Goal: Check status: Check status

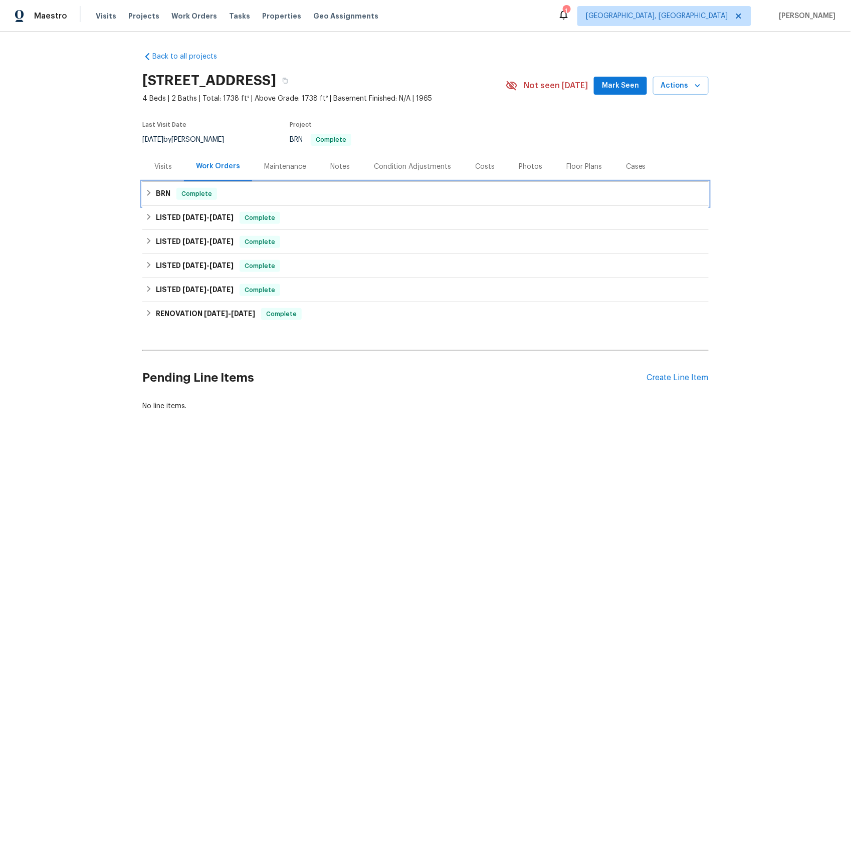
click at [159, 195] on h6 "BRN" at bounding box center [163, 194] width 15 height 12
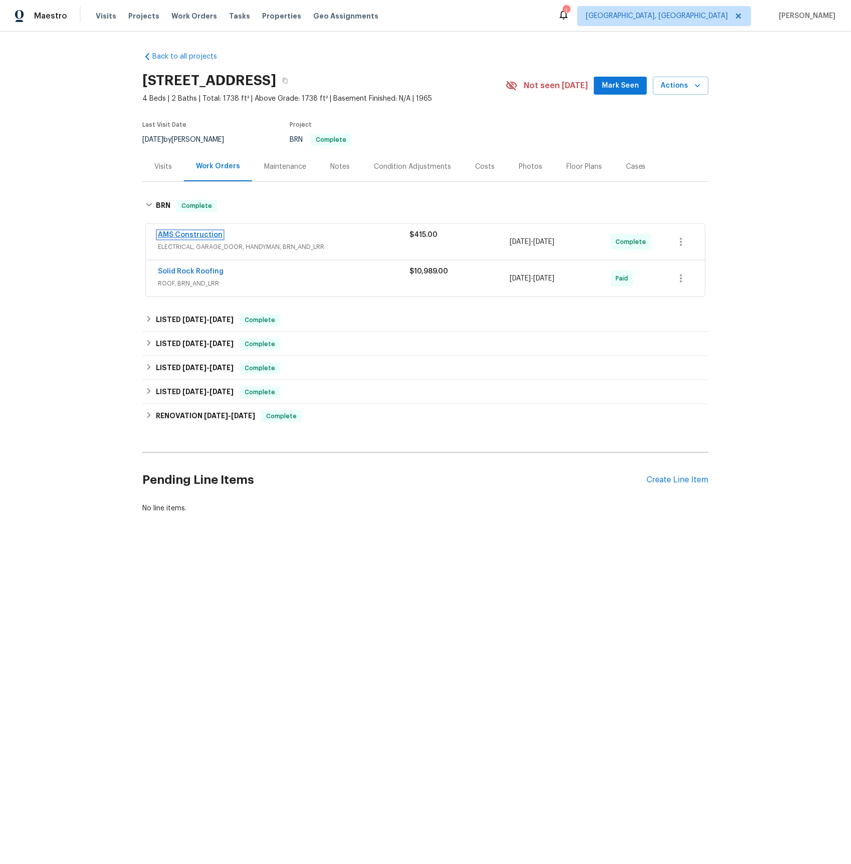
click at [192, 231] on link "AMS Construction" at bounding box center [190, 234] width 65 height 7
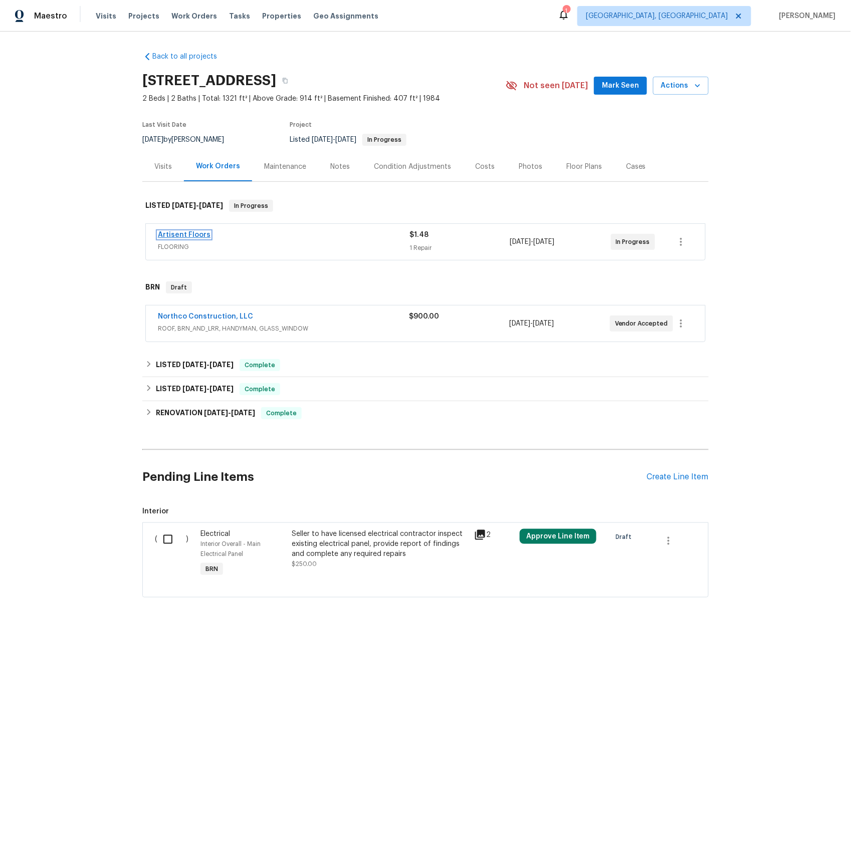
click at [183, 235] on link "Artisent Floors" at bounding box center [184, 234] width 53 height 7
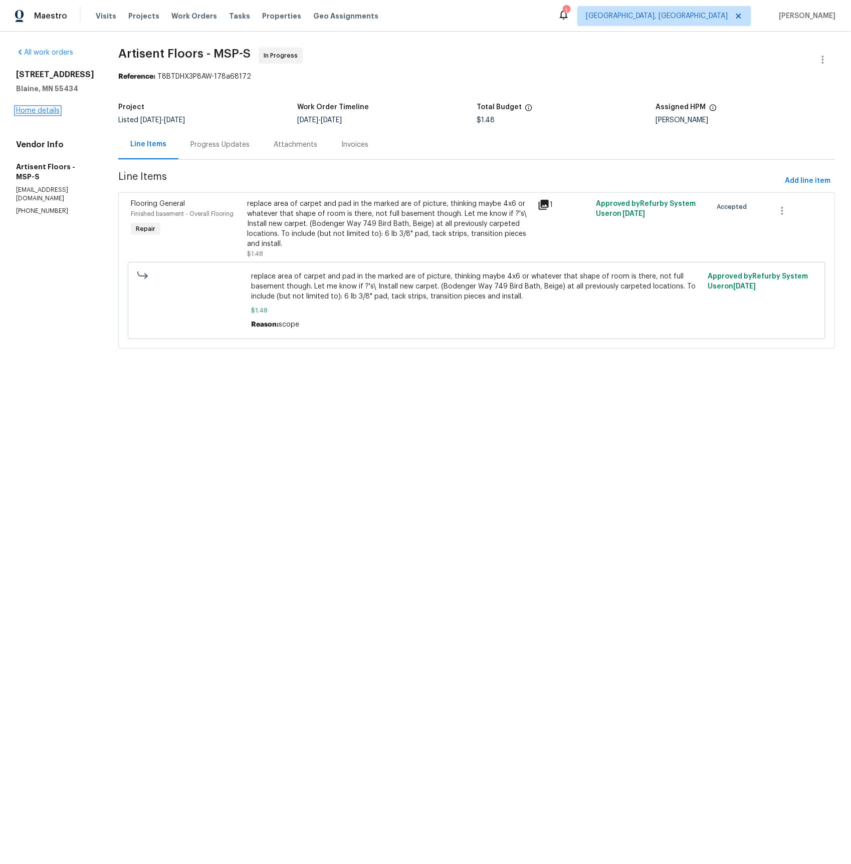
click at [47, 113] on link "Home details" at bounding box center [38, 110] width 44 height 7
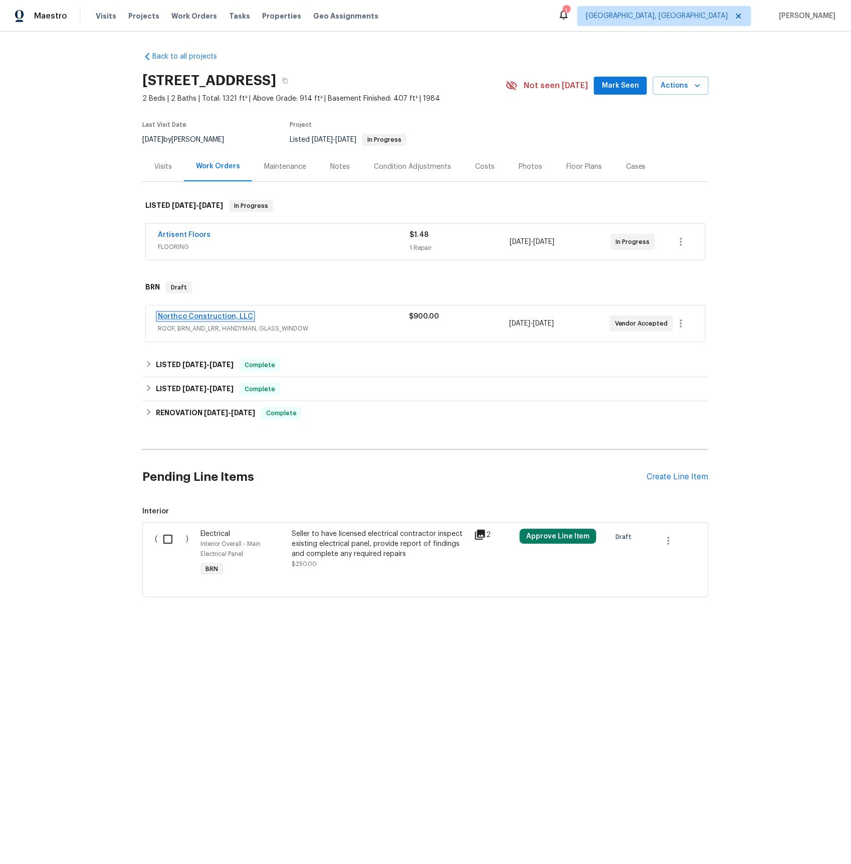
click at [184, 317] on link "Northco Construction, LLC" at bounding box center [205, 316] width 95 height 7
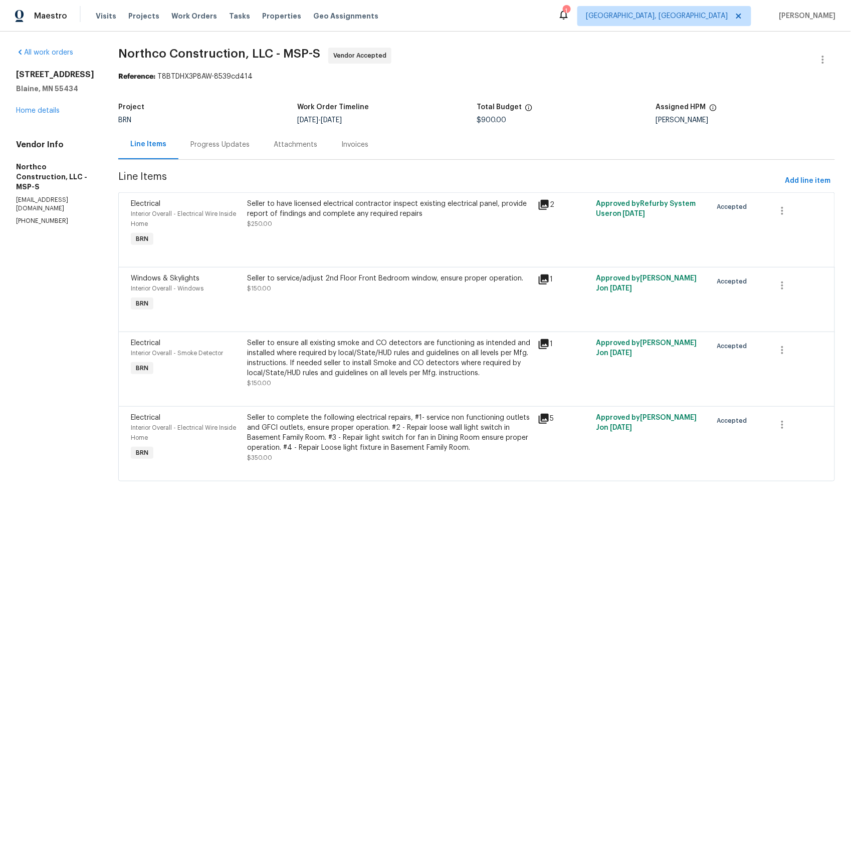
click at [221, 149] on div "Progress Updates" at bounding box center [219, 145] width 59 height 10
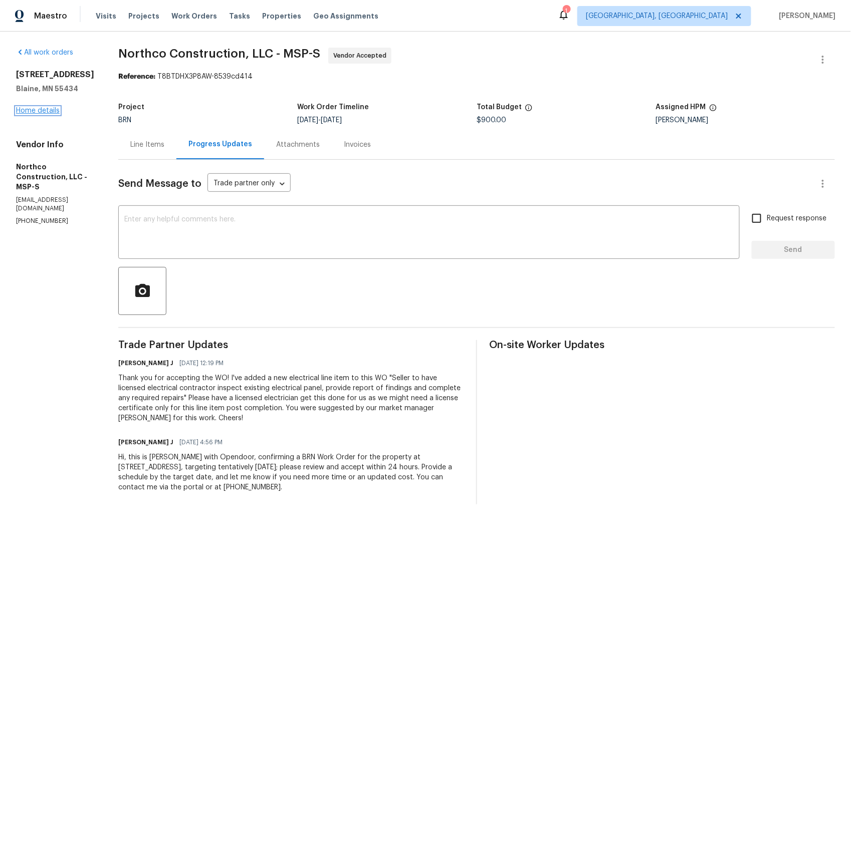
click at [48, 114] on link "Home details" at bounding box center [38, 110] width 44 height 7
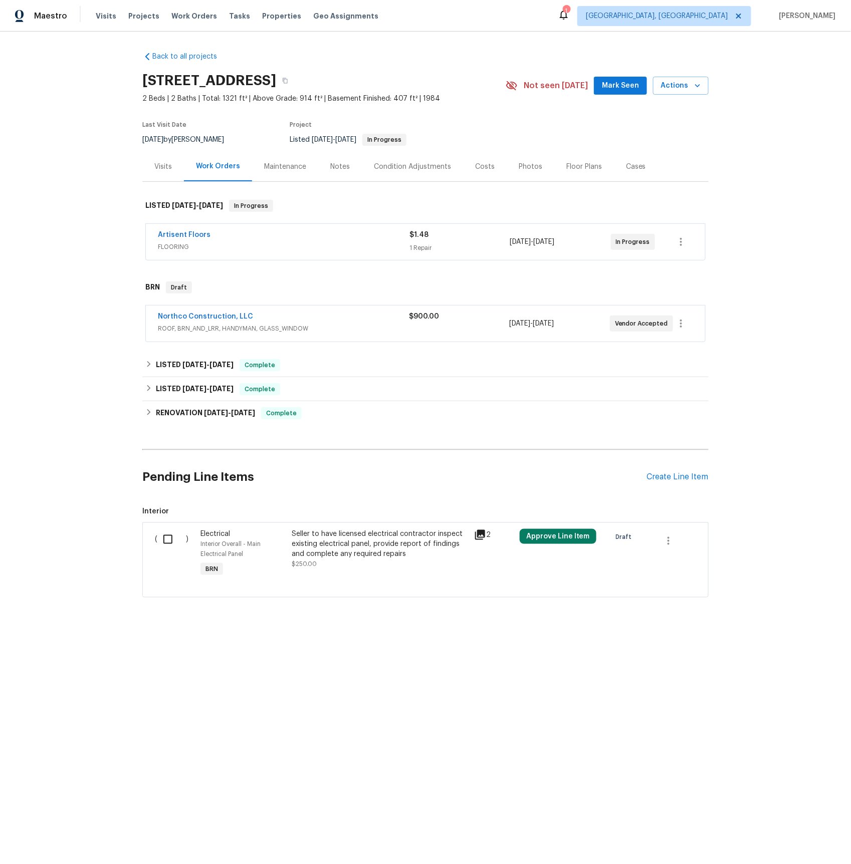
click at [168, 246] on span "FLOORING" at bounding box center [284, 247] width 252 height 10
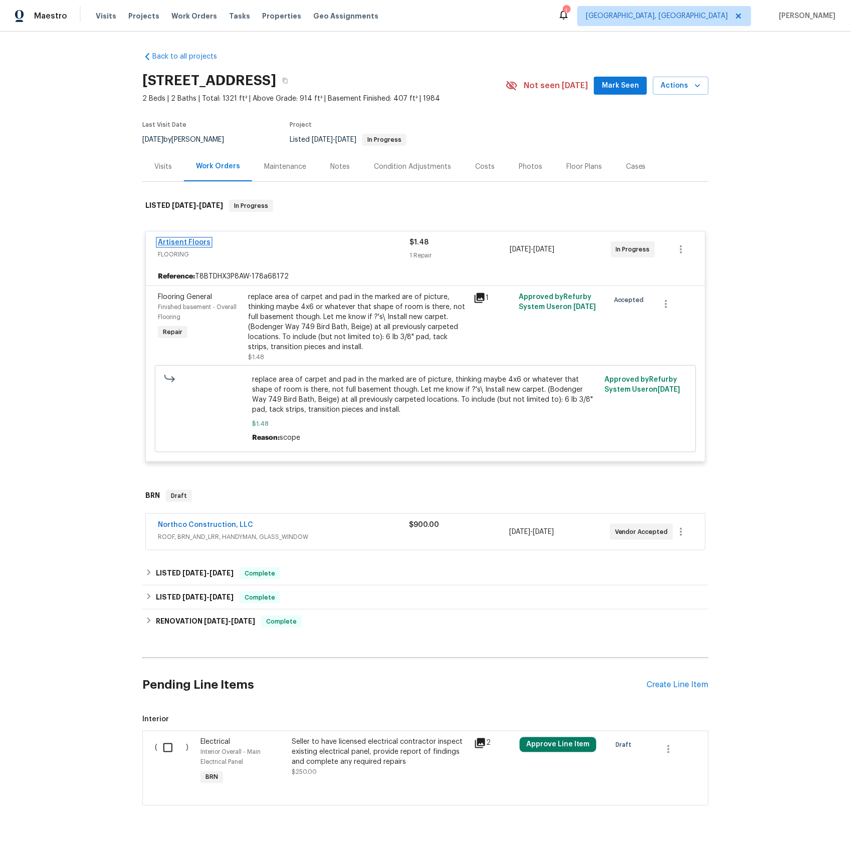
click at [192, 241] on link "Artisent Floors" at bounding box center [184, 242] width 53 height 7
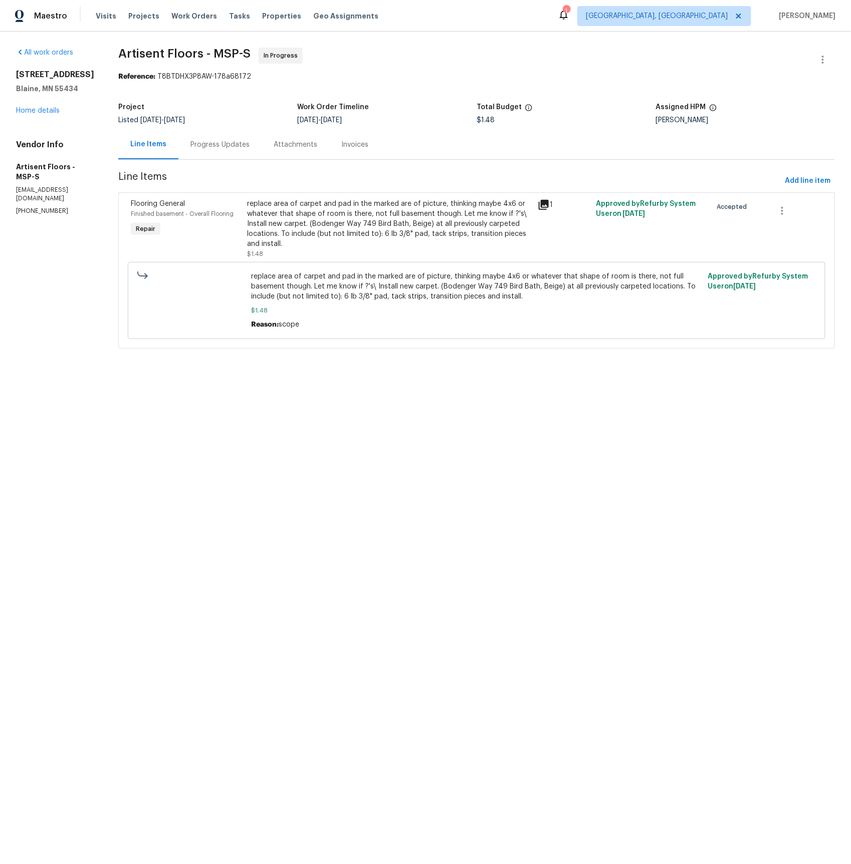
click at [236, 141] on div "Progress Updates" at bounding box center [219, 145] width 59 height 10
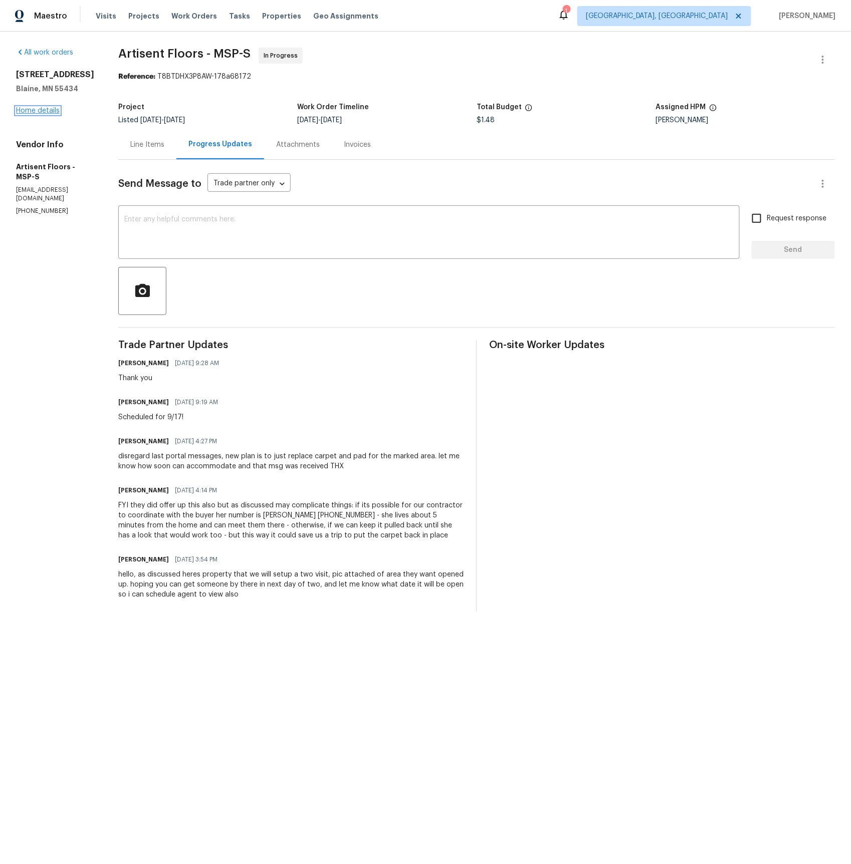
click at [34, 113] on link "Home details" at bounding box center [38, 110] width 44 height 7
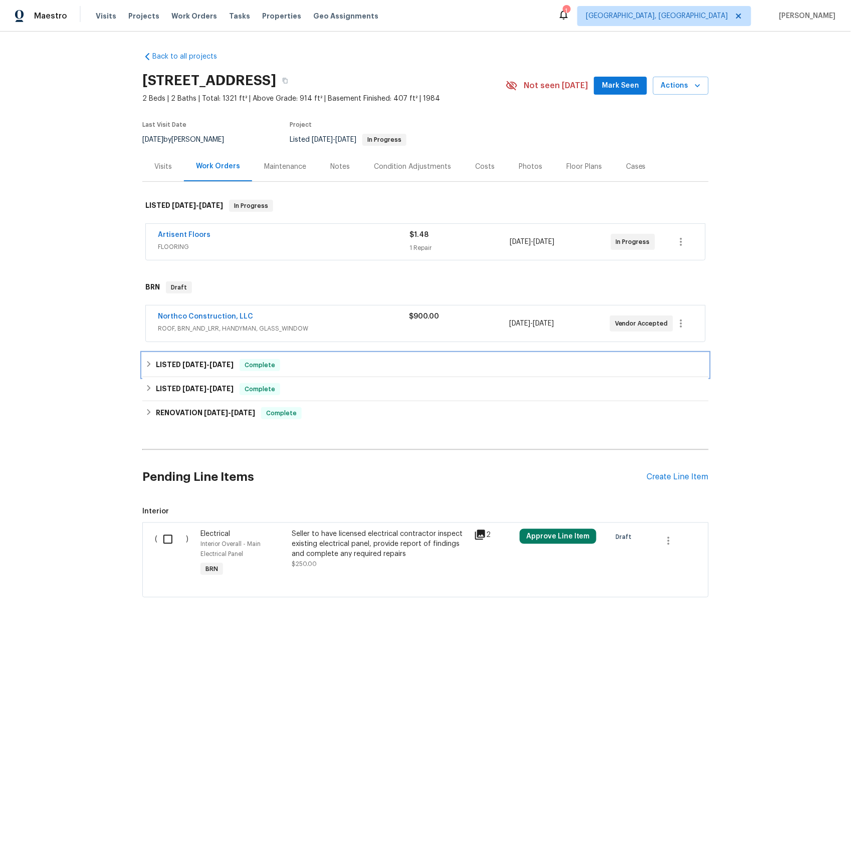
click at [199, 363] on span "7/25/25" at bounding box center [194, 364] width 24 height 7
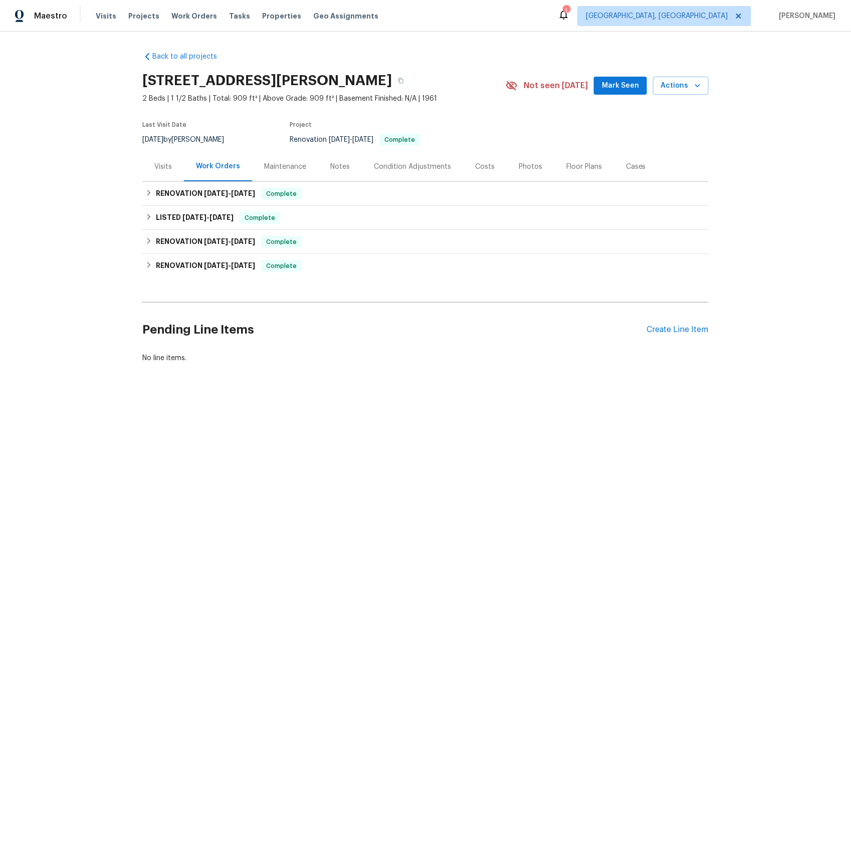
click at [160, 161] on div "Visits" at bounding box center [163, 167] width 42 height 30
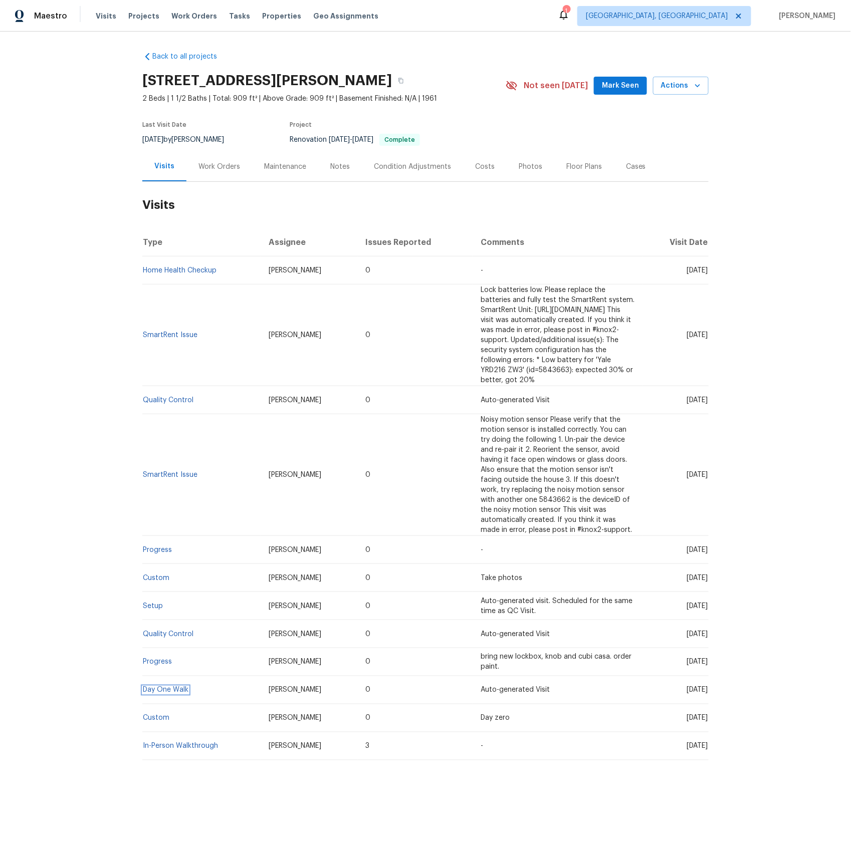
click at [162, 687] on link "Day One Walk" at bounding box center [166, 690] width 46 height 7
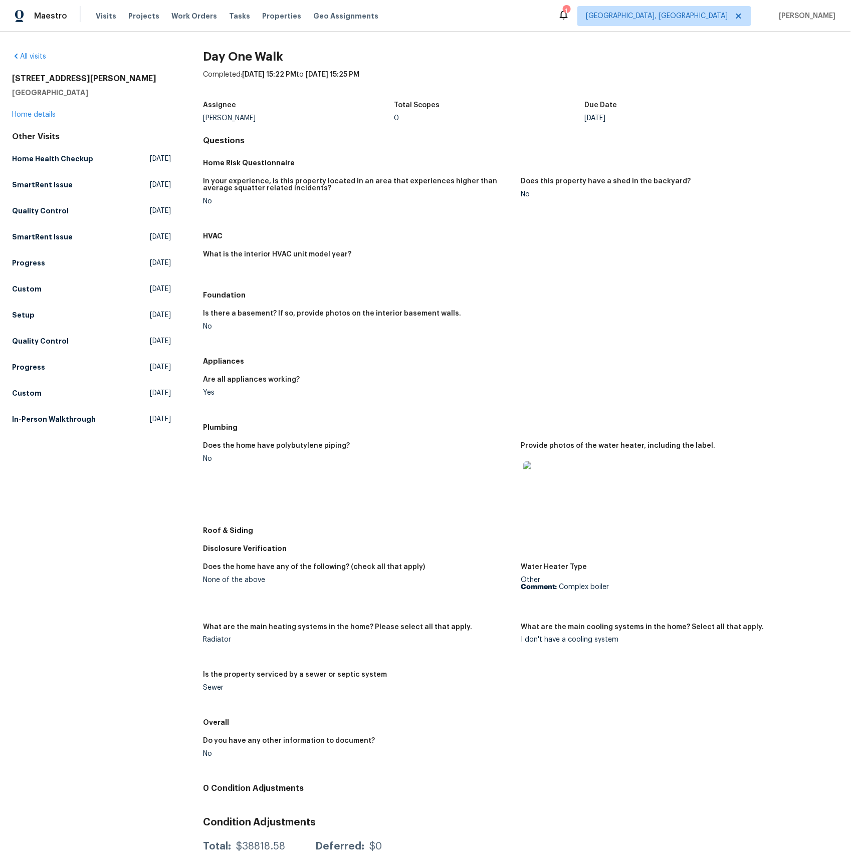
click at [537, 482] on img at bounding box center [539, 477] width 32 height 32
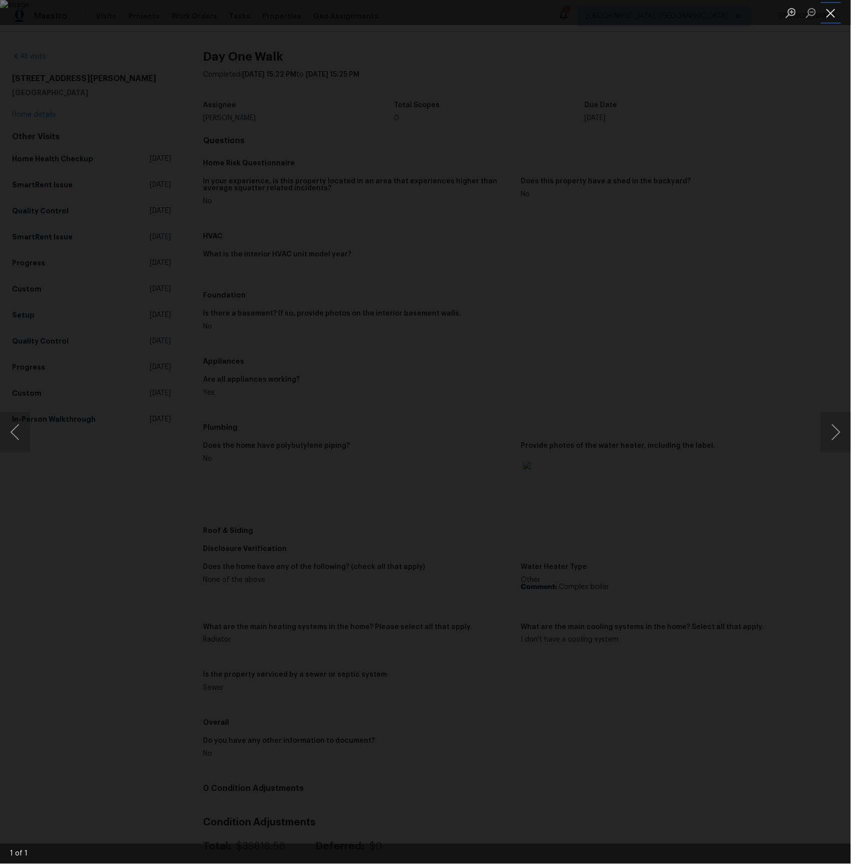
click at [838, 17] on button "Close lightbox" at bounding box center [831, 13] width 20 height 18
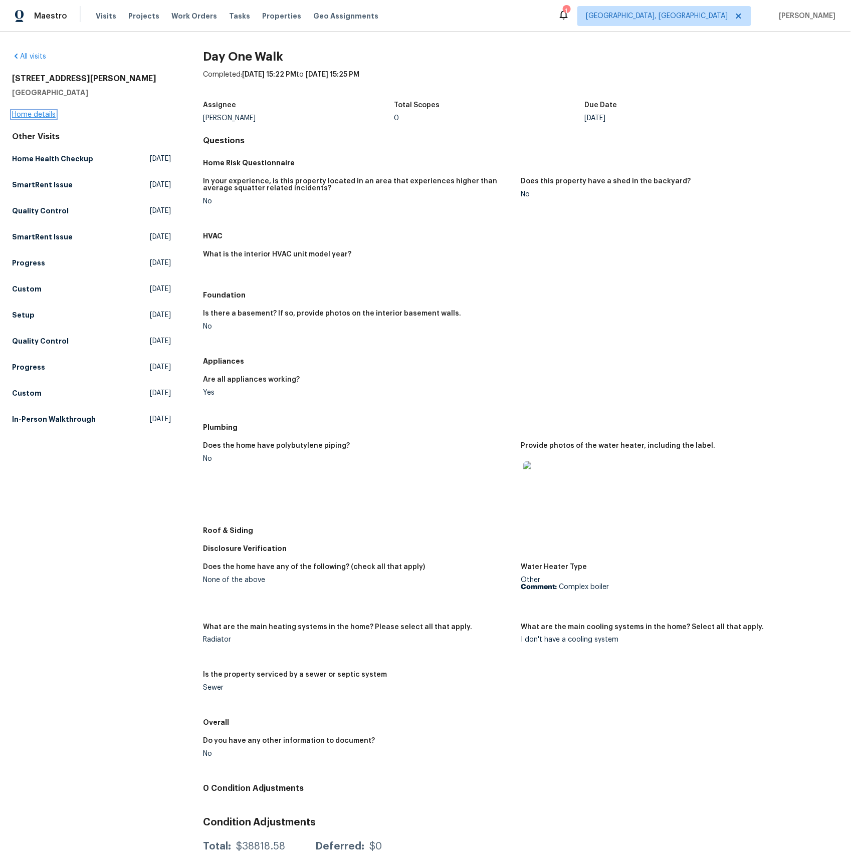
click at [25, 112] on link "Home details" at bounding box center [34, 114] width 44 height 7
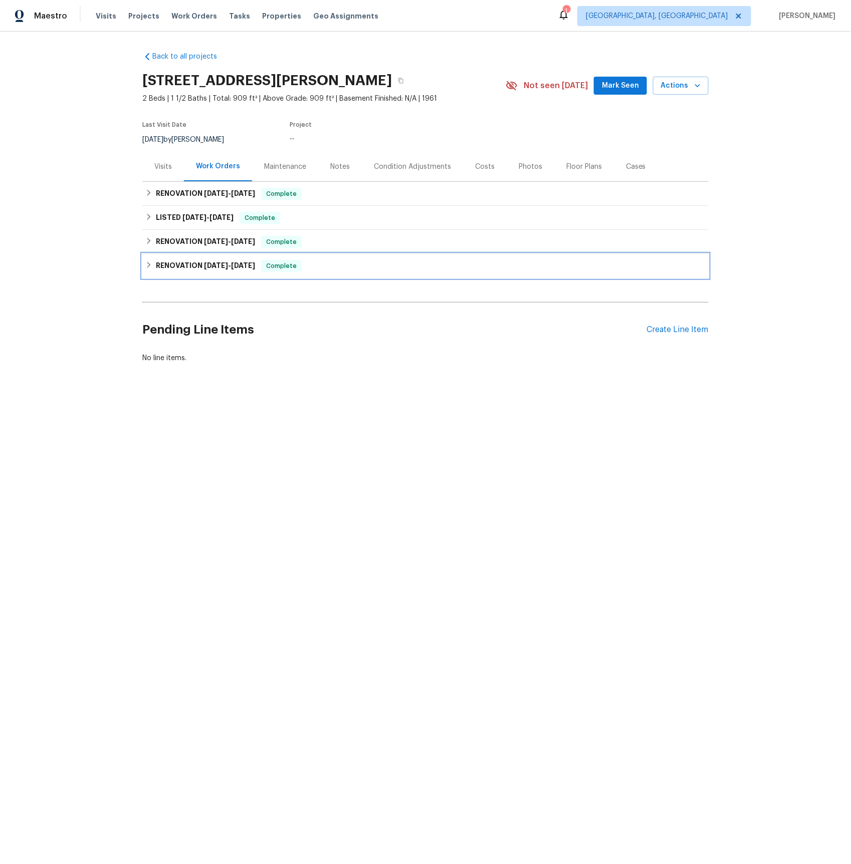
click at [205, 267] on span "2/19/25" at bounding box center [216, 265] width 24 height 7
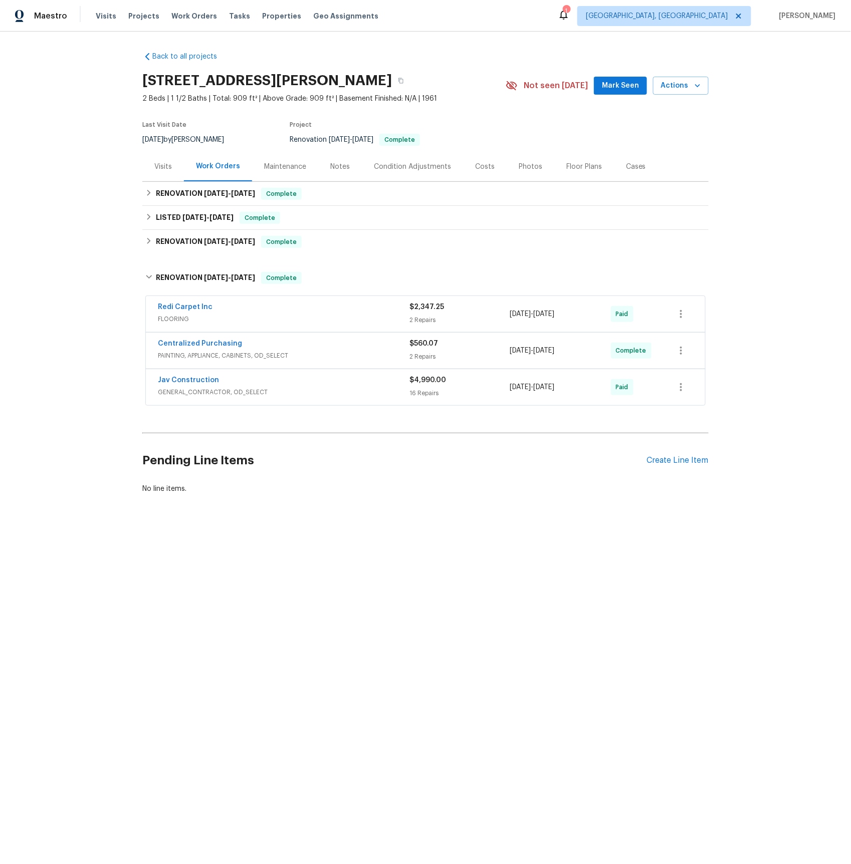
click at [183, 393] on span "GENERAL_CONTRACTOR, OD_SELECT" at bounding box center [284, 392] width 252 height 10
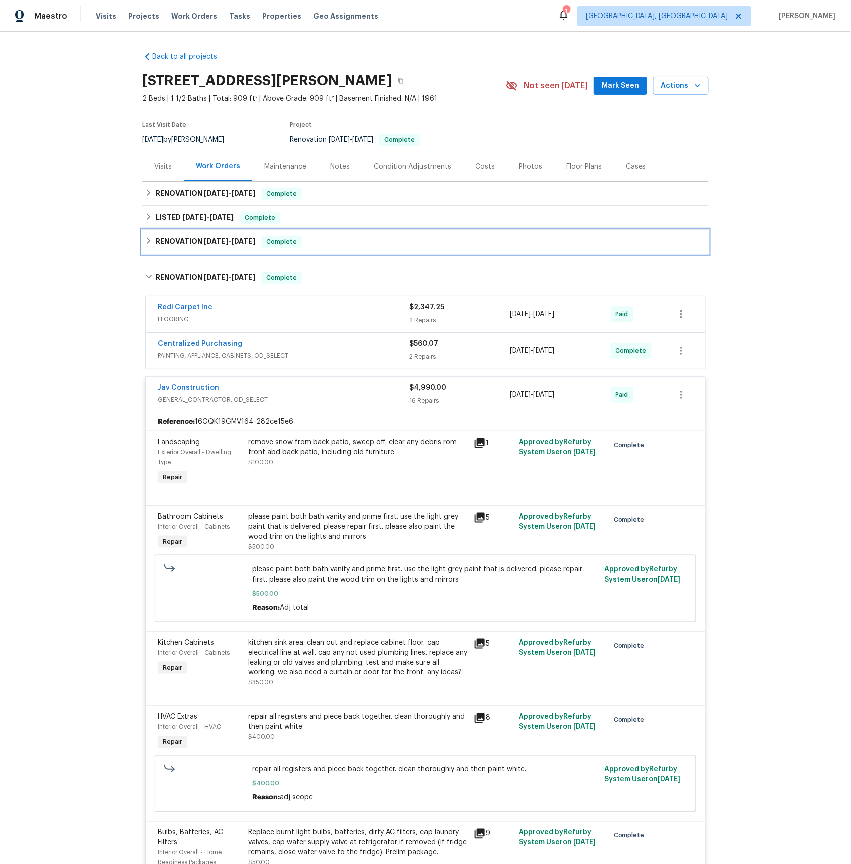
click at [176, 241] on h6 "RENOVATION 2/26/25 - 2/26/25" at bounding box center [205, 242] width 99 height 12
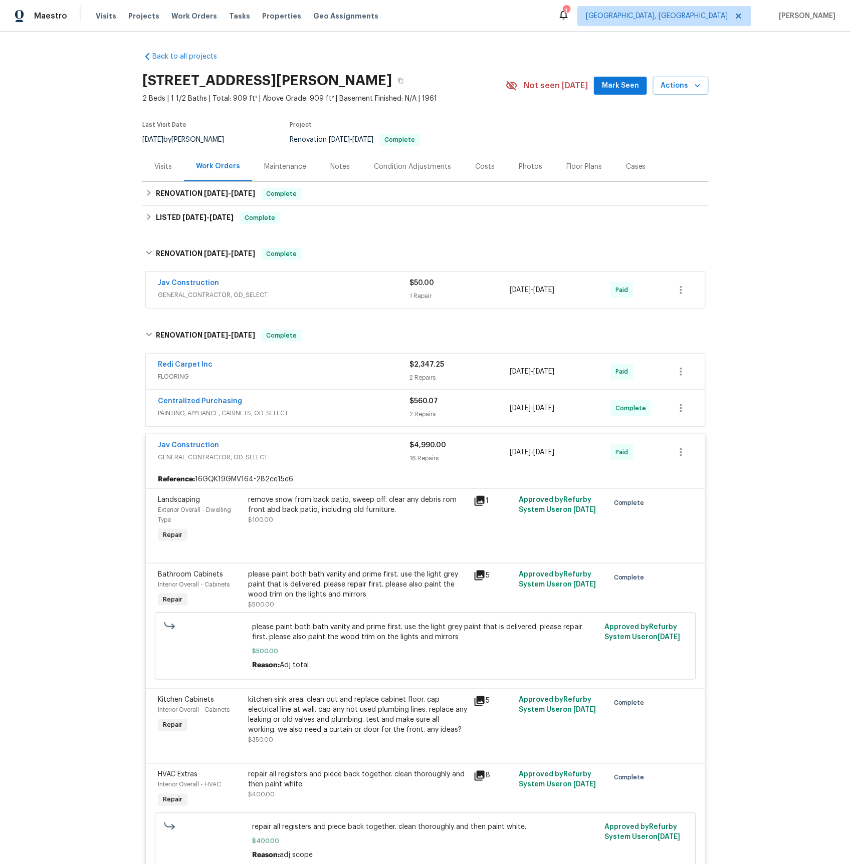
click at [197, 299] on span "GENERAL_CONTRACTOR, OD_SELECT" at bounding box center [284, 295] width 252 height 10
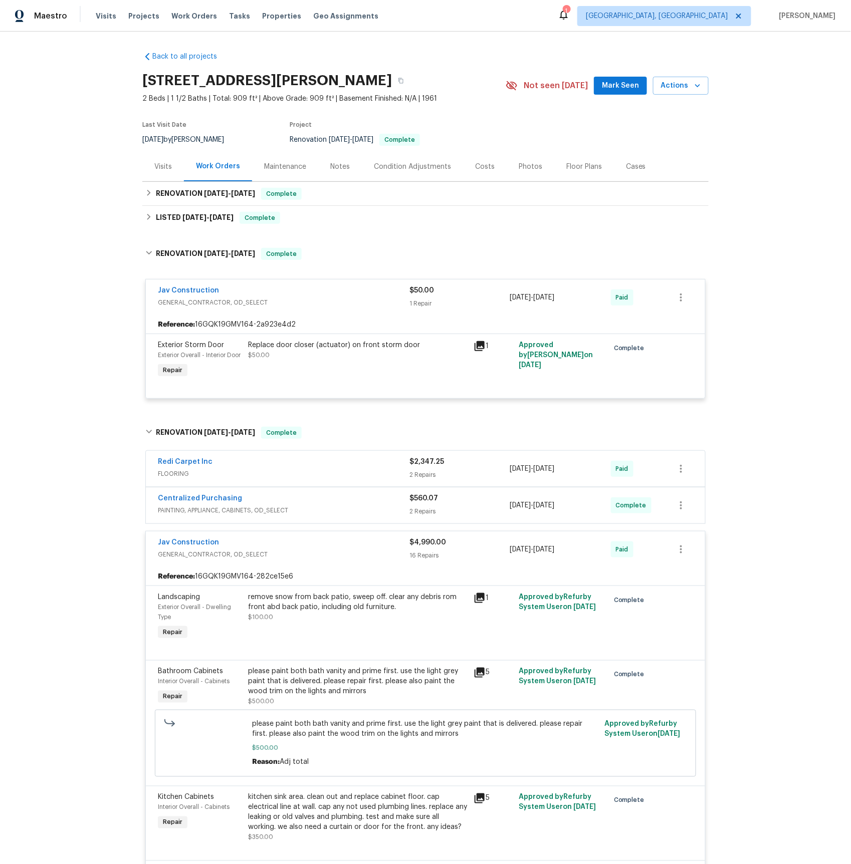
scroll to position [238, 0]
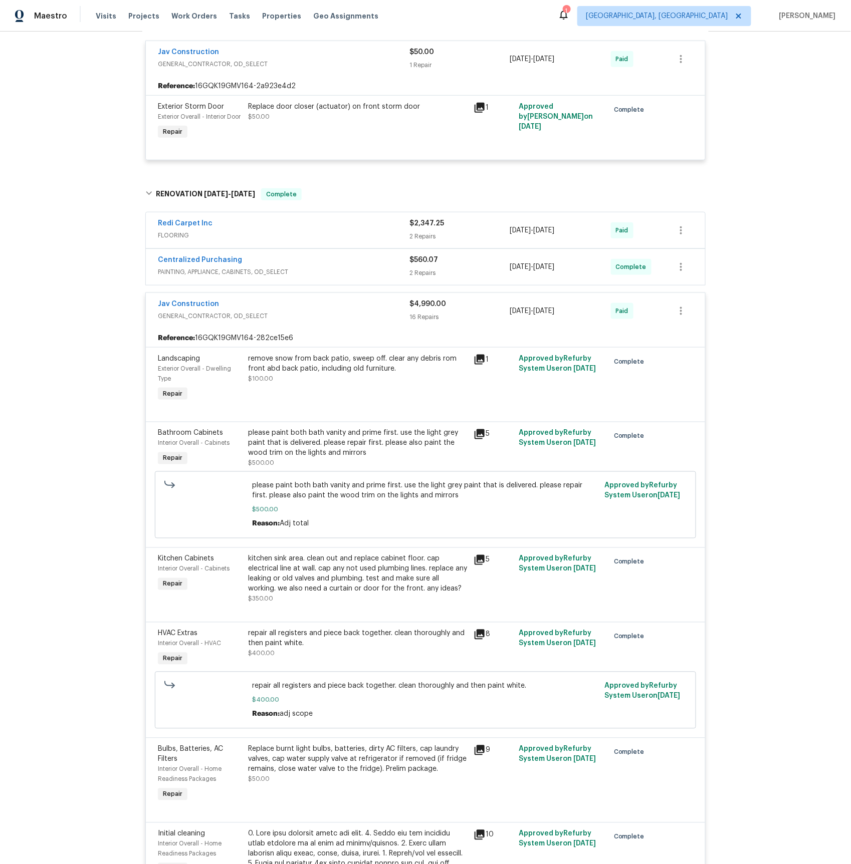
click at [188, 277] on span "PAINTING, APPLIANCE, CABINETS, OD_SELECT" at bounding box center [284, 272] width 252 height 10
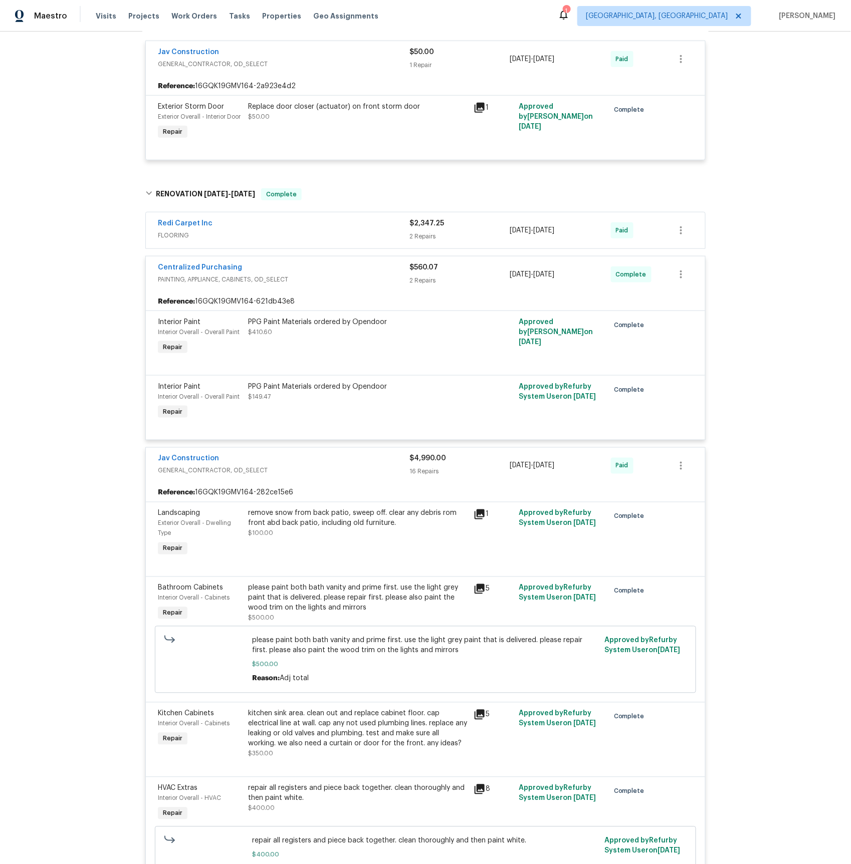
click at [188, 240] on span "FLOORING" at bounding box center [284, 235] width 252 height 10
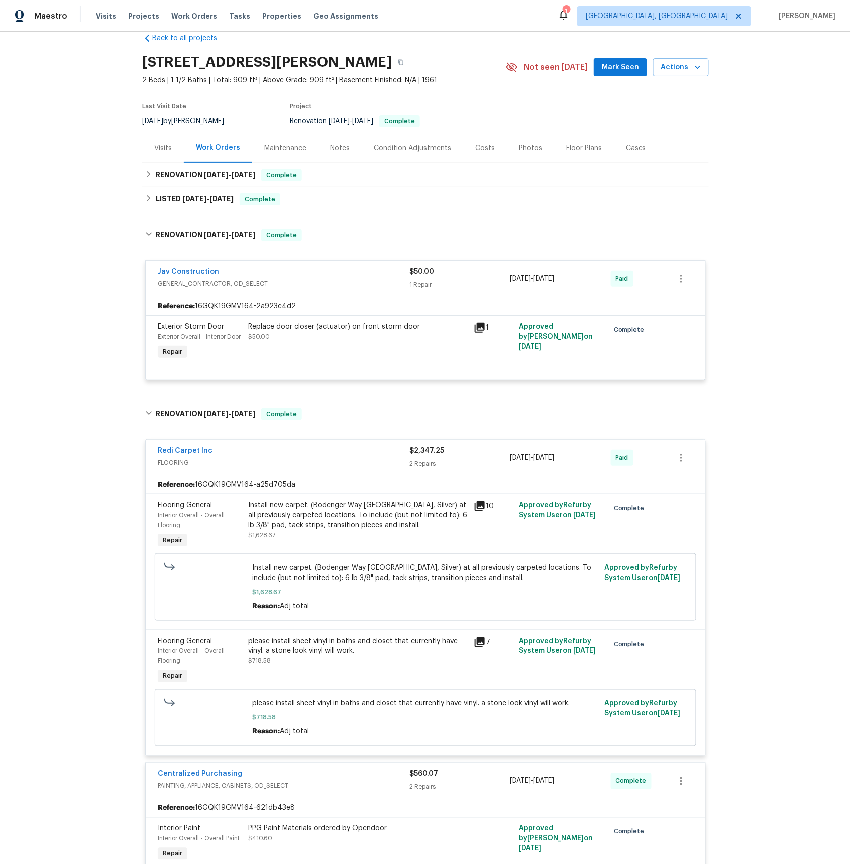
scroll to position [0, 0]
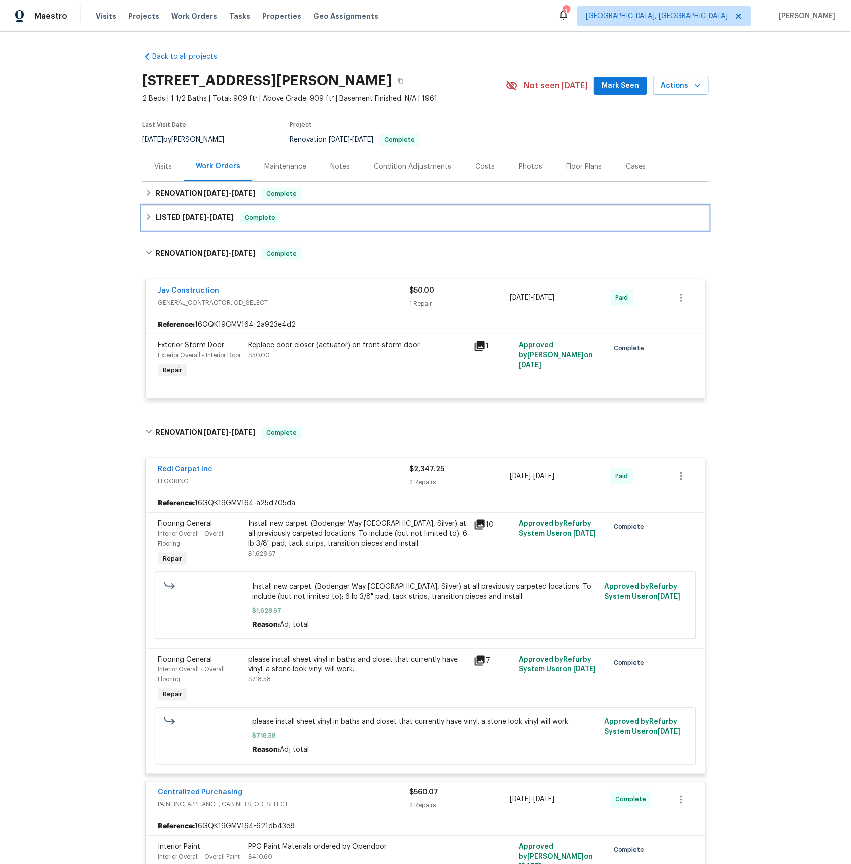
click at [197, 215] on span "3/1/25" at bounding box center [194, 217] width 24 height 7
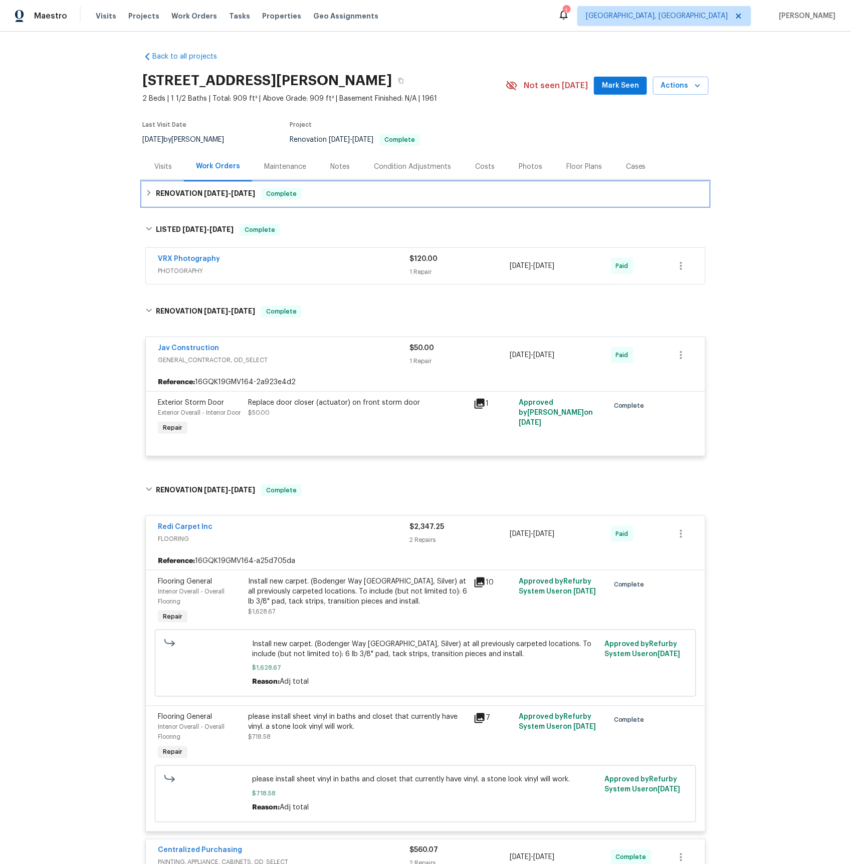
drag, startPoint x: 199, startPoint y: 187, endPoint x: 204, endPoint y: 210, distance: 23.1
click at [199, 188] on h6 "RENOVATION 3/4/25 - 3/12/25" at bounding box center [205, 194] width 99 height 12
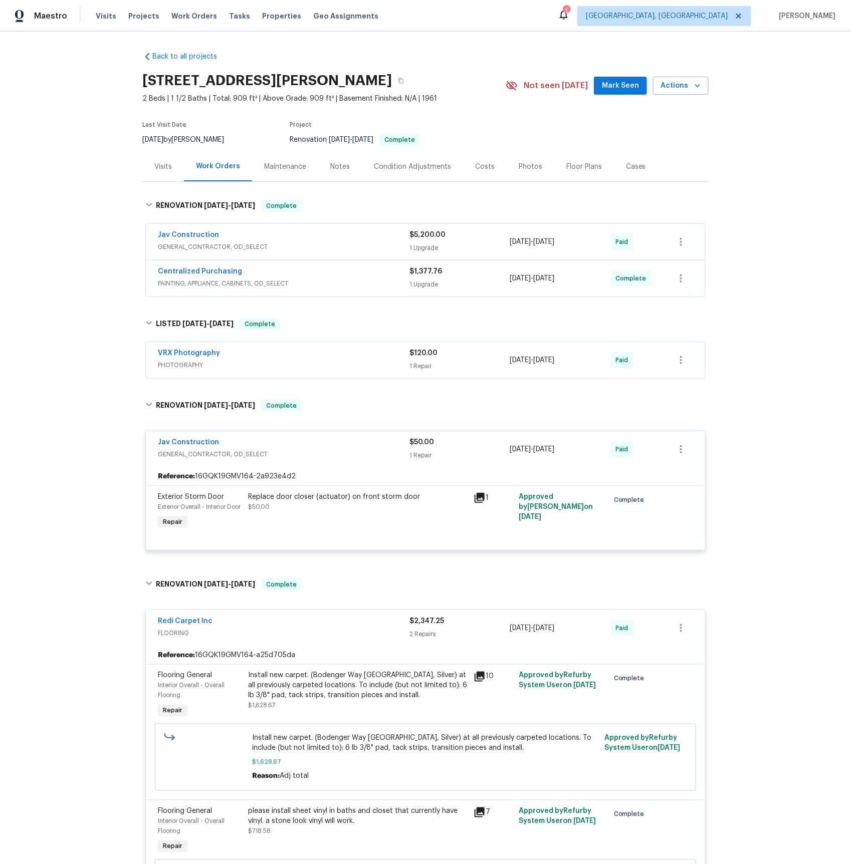
click at [205, 251] on span "GENERAL_CONTRACTOR, OD_SELECT" at bounding box center [284, 247] width 252 height 10
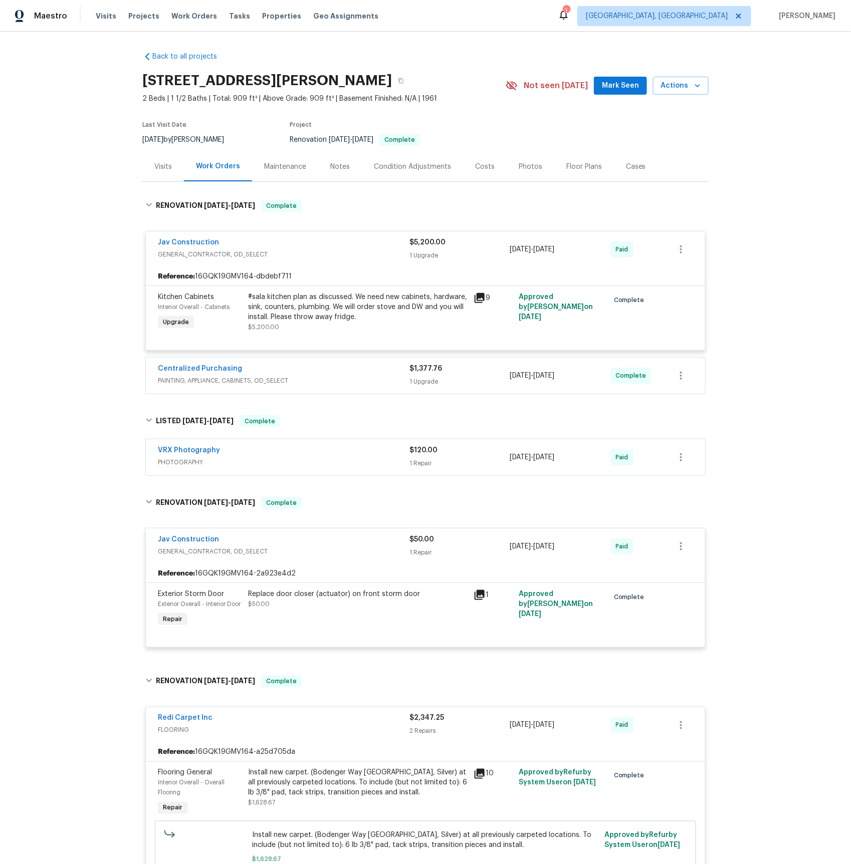
click at [192, 380] on span "PAINTING, APPLIANCE, CABINETS, OD_SELECT" at bounding box center [284, 381] width 252 height 10
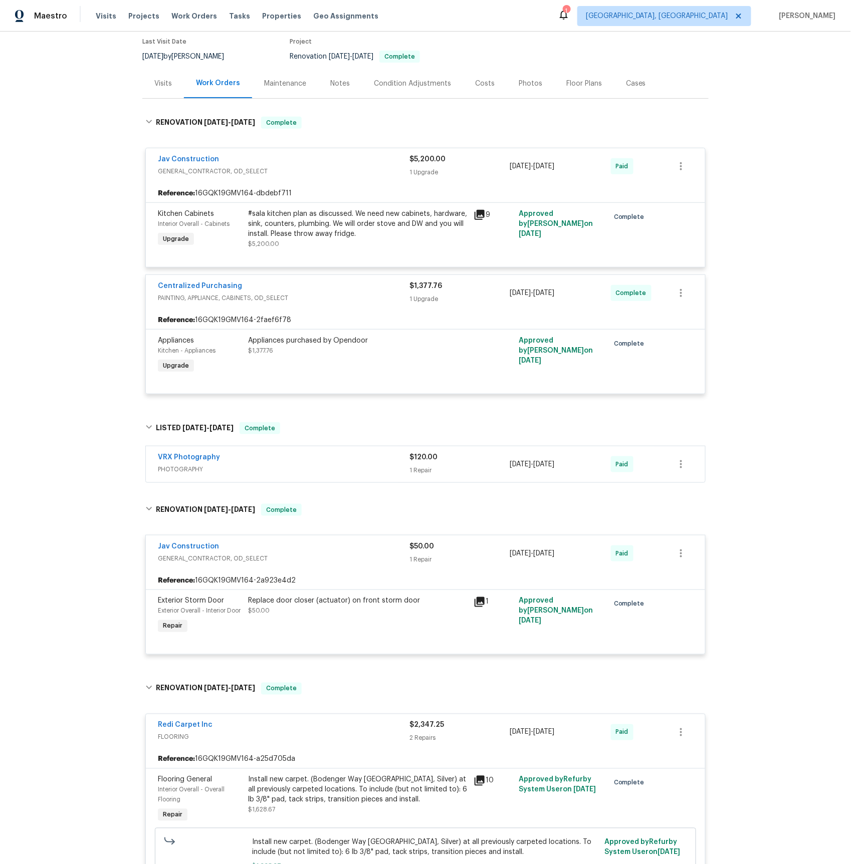
scroll to position [54, 0]
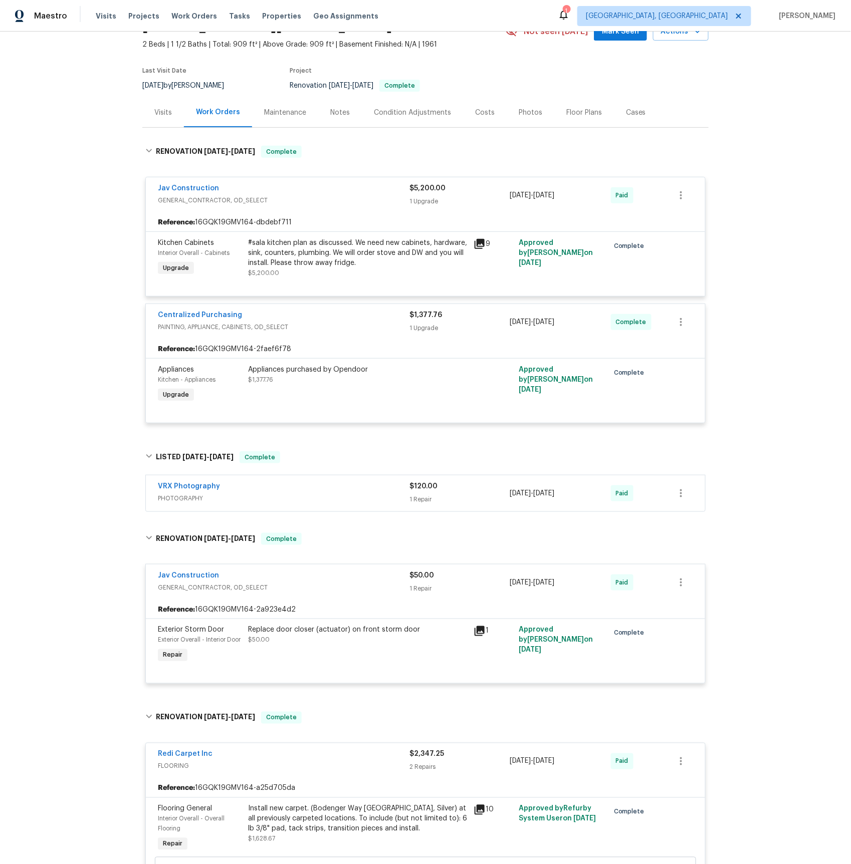
click at [478, 244] on icon at bounding box center [479, 244] width 10 height 10
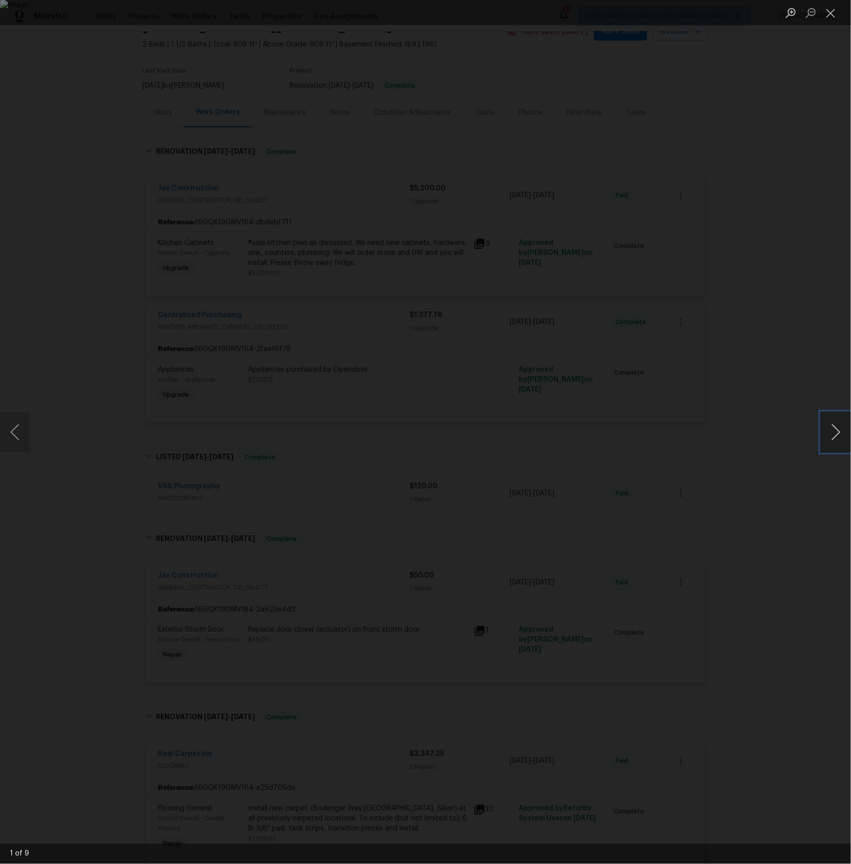
click at [830, 426] on button "Next image" at bounding box center [836, 432] width 30 height 40
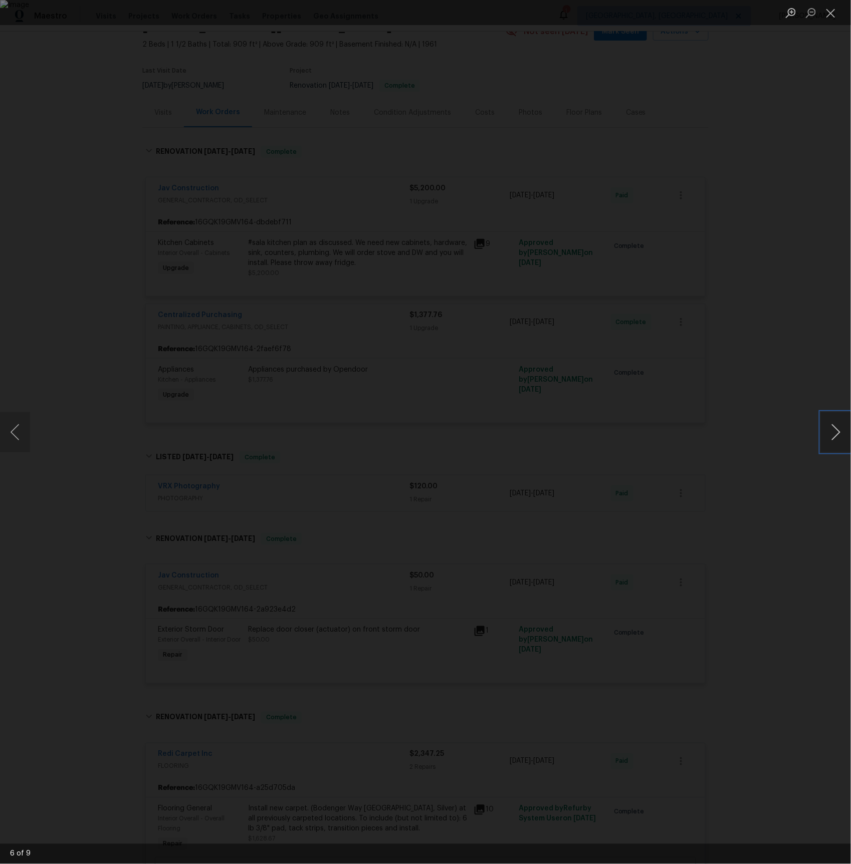
click at [830, 426] on button "Next image" at bounding box center [836, 432] width 30 height 40
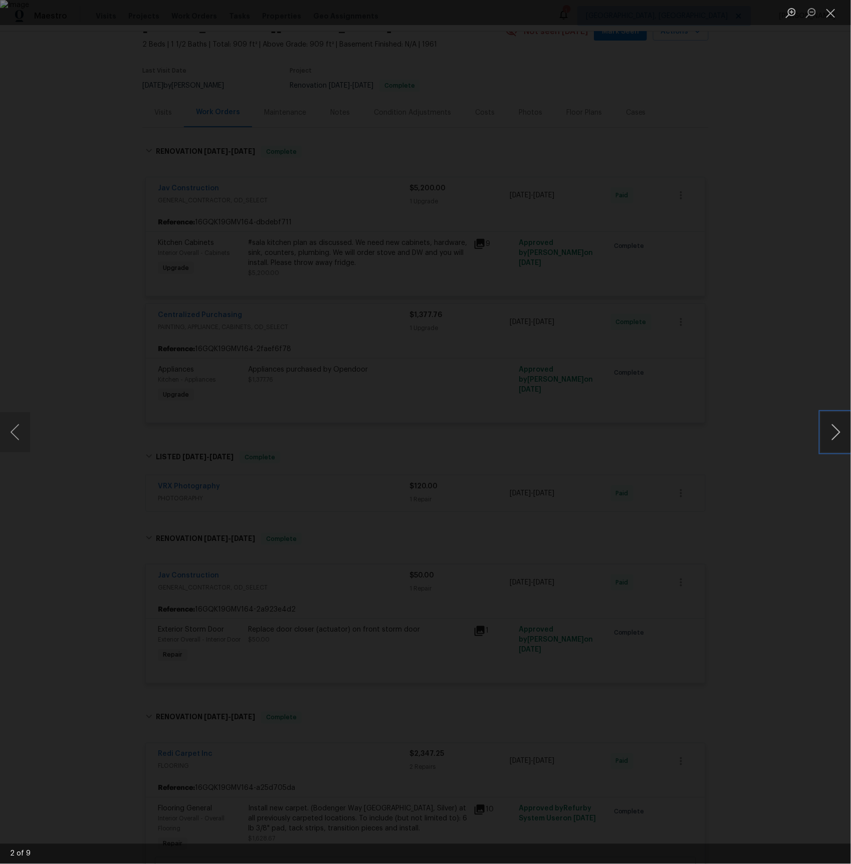
click at [830, 426] on button "Next image" at bounding box center [836, 432] width 30 height 40
